Goal: Transaction & Acquisition: Purchase product/service

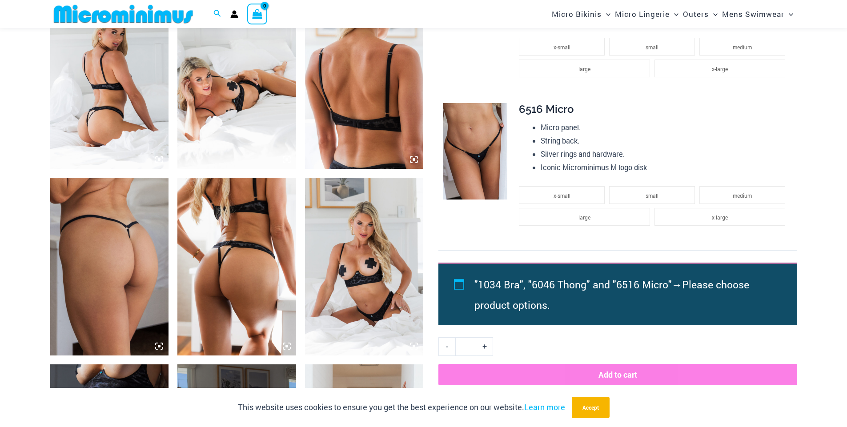
scroll to position [436, 0]
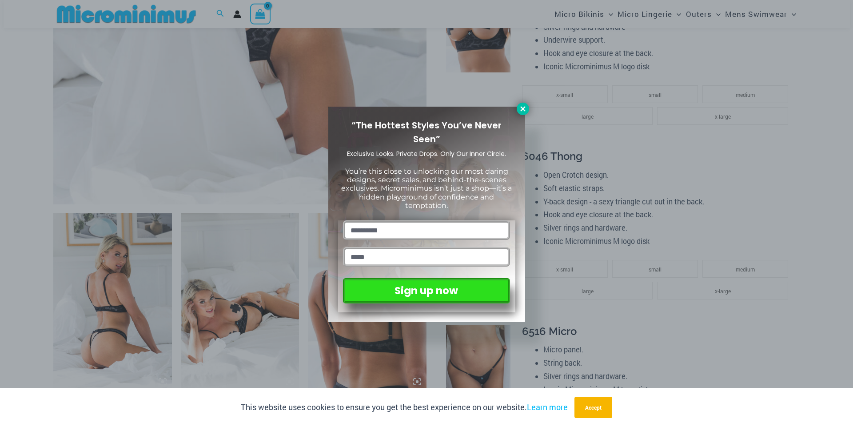
click at [522, 111] on icon at bounding box center [523, 109] width 8 height 8
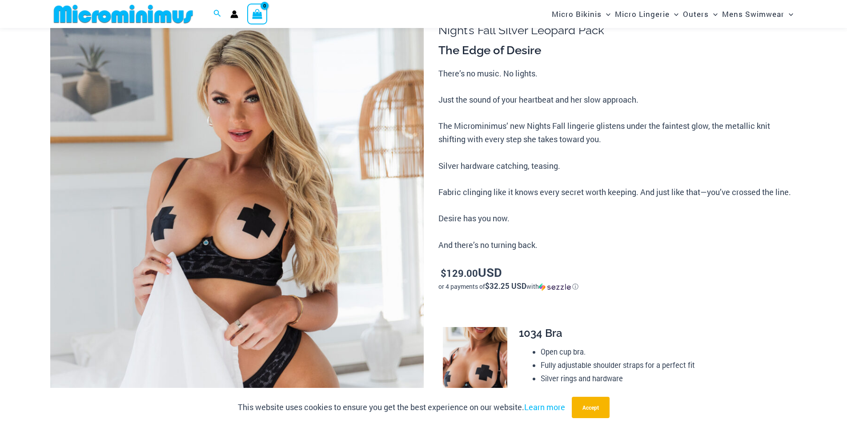
scroll to position [0, 0]
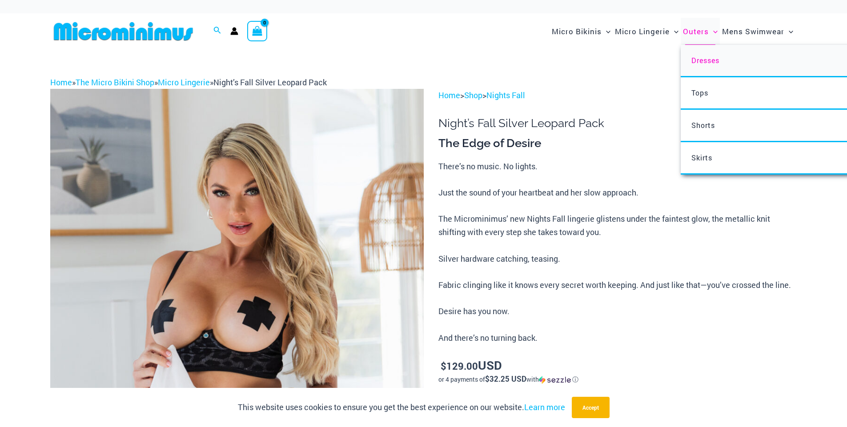
click at [704, 59] on span "Dresses" at bounding box center [705, 60] width 28 height 9
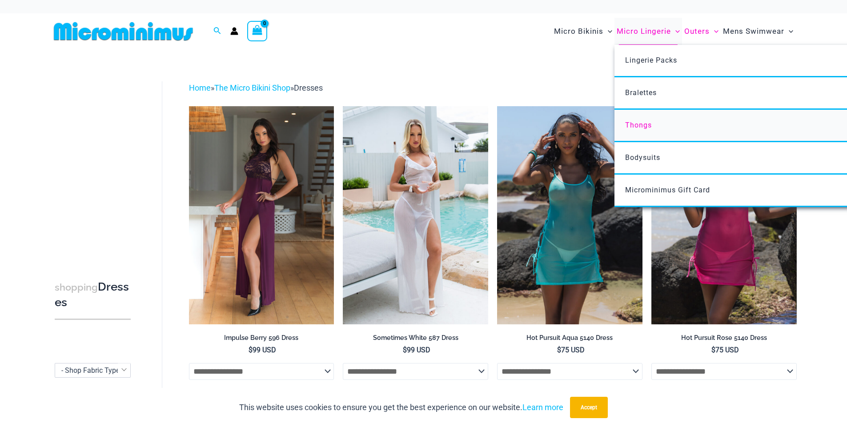
click at [655, 130] on link "Thongs" at bounding box center [746, 126] width 264 height 32
